Goal: Understand process/instructions

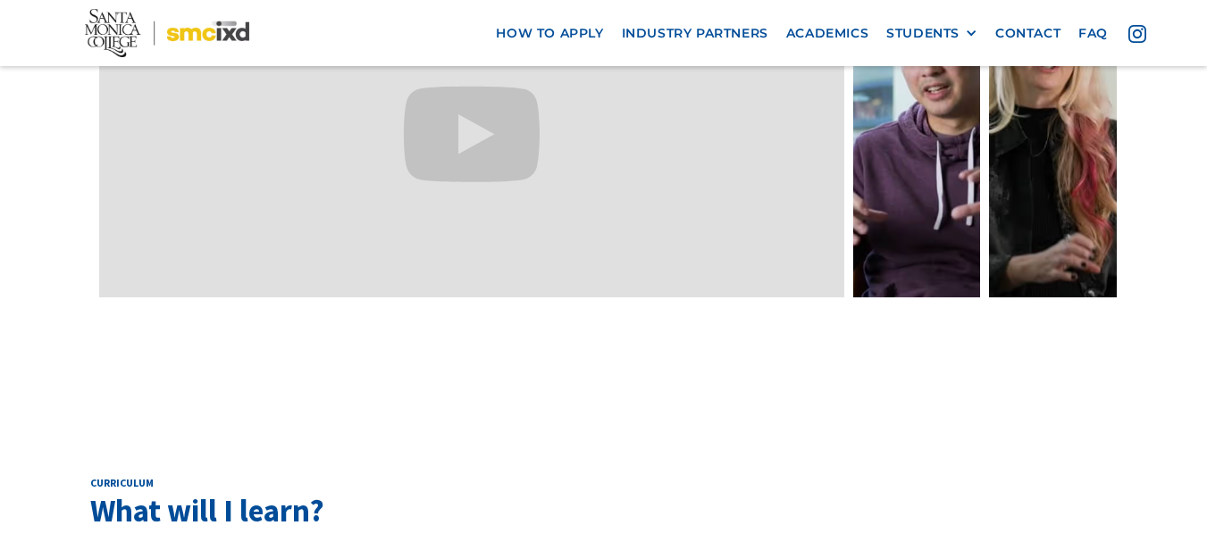
scroll to position [5403, 0]
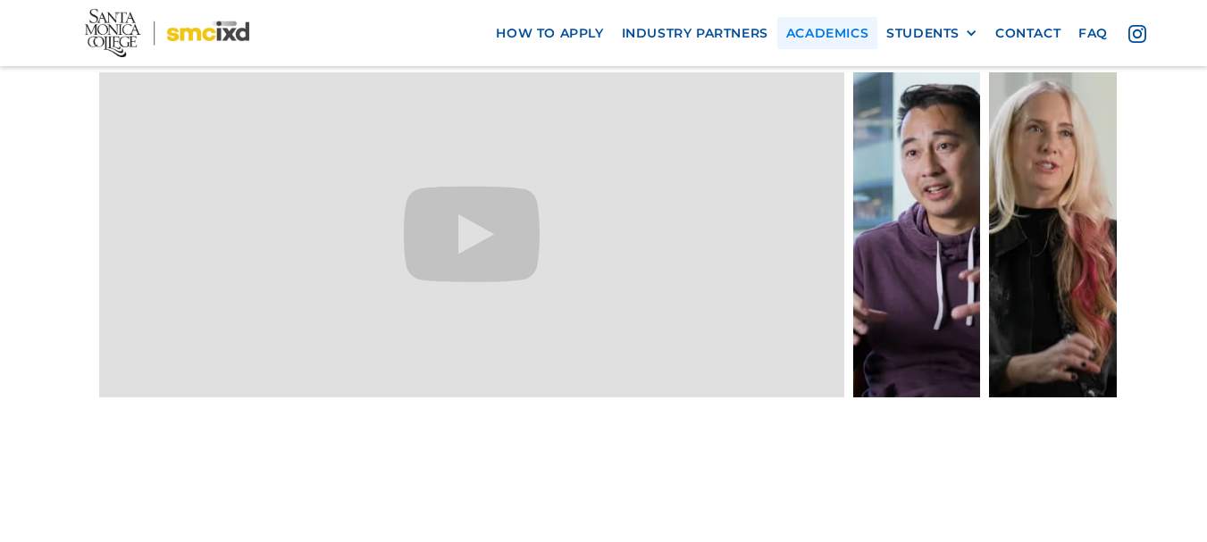
click at [823, 38] on link "Academics" at bounding box center [827, 32] width 100 height 33
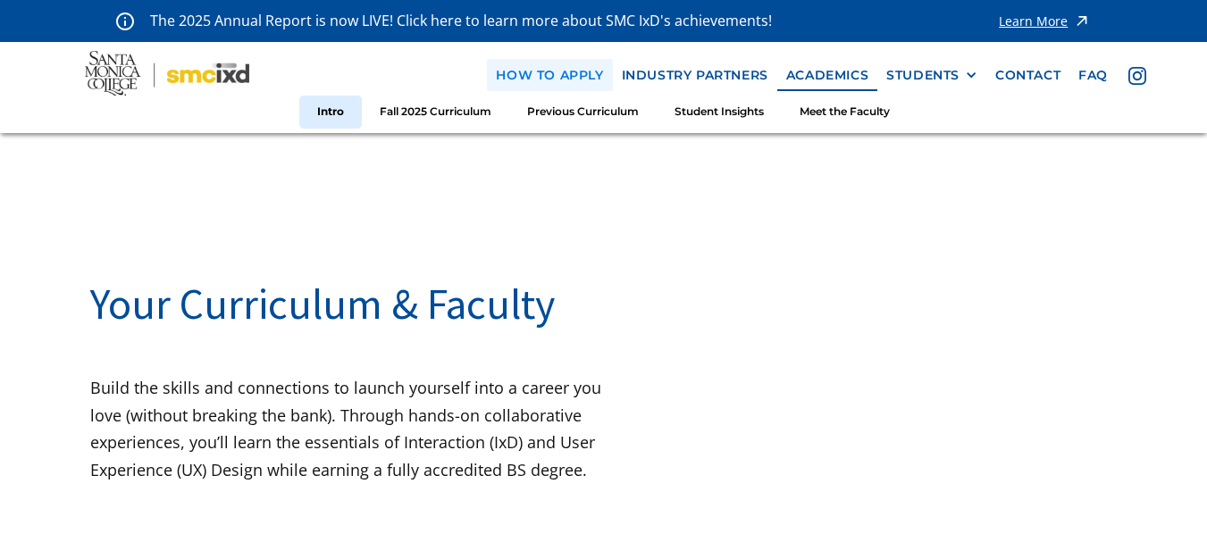
click at [575, 76] on link "how to apply" at bounding box center [549, 75] width 125 height 33
